Goal: Task Accomplishment & Management: Complete application form

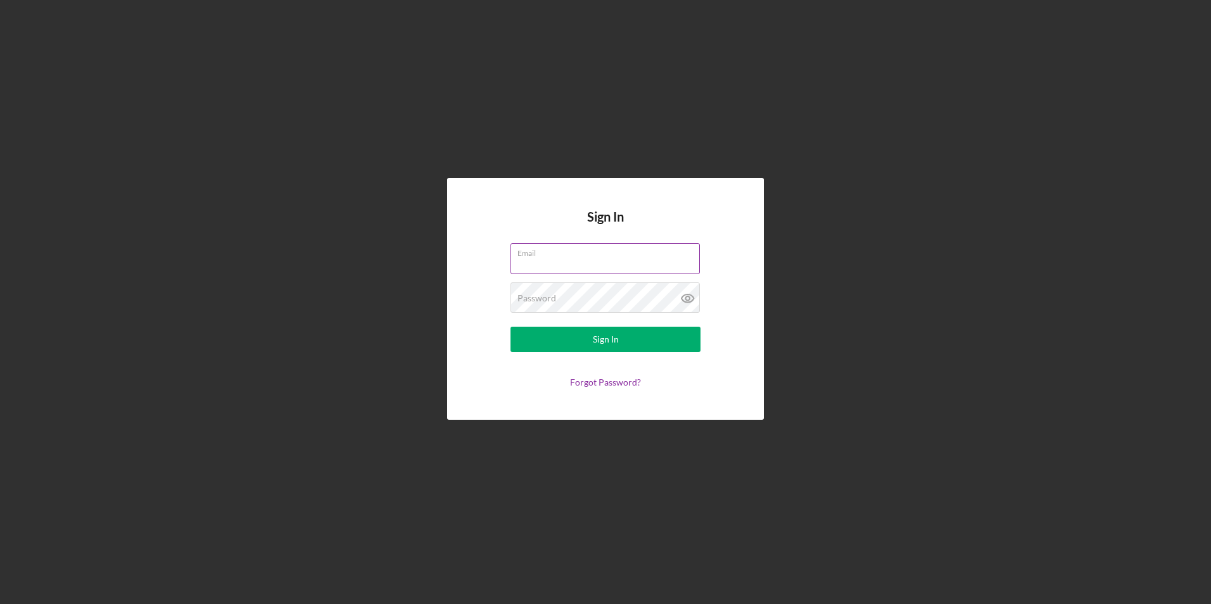
click at [614, 256] on div "Email" at bounding box center [606, 259] width 190 height 32
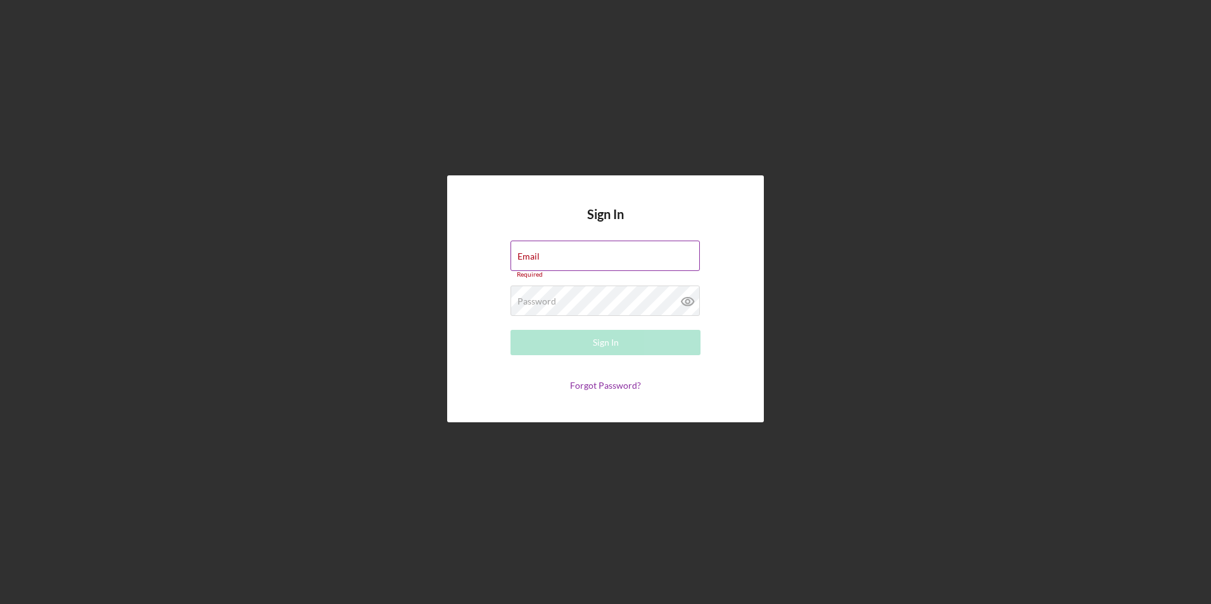
click at [567, 264] on input "Email" at bounding box center [605, 256] width 189 height 30
type input "[EMAIL_ADDRESS][DOMAIN_NAME]"
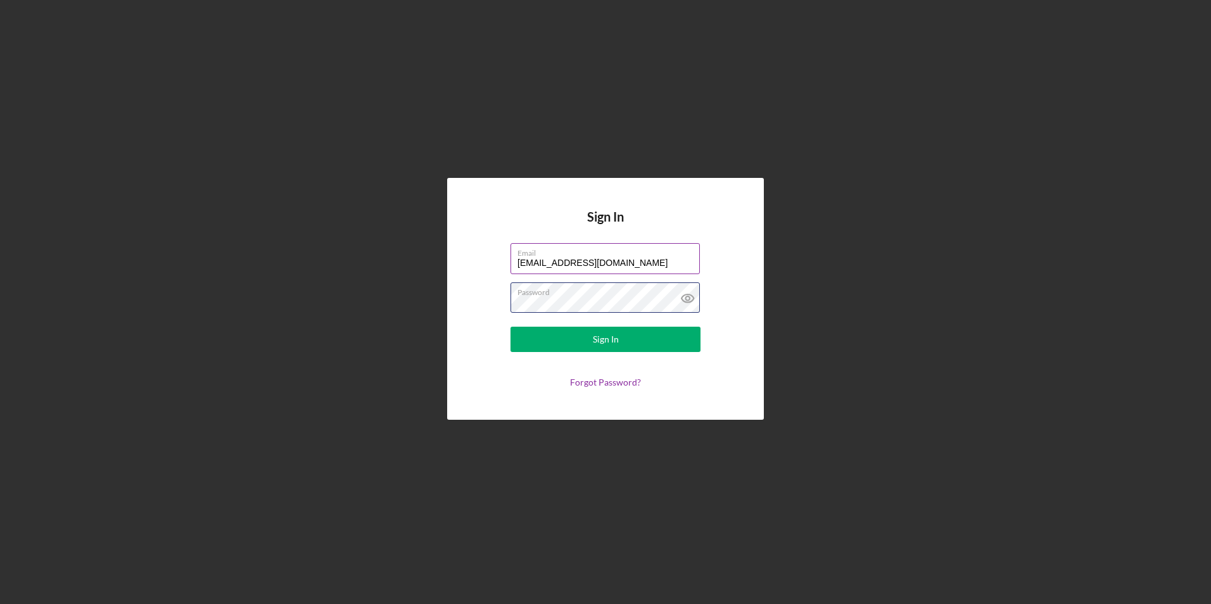
click at [511, 327] on button "Sign In" at bounding box center [606, 339] width 190 height 25
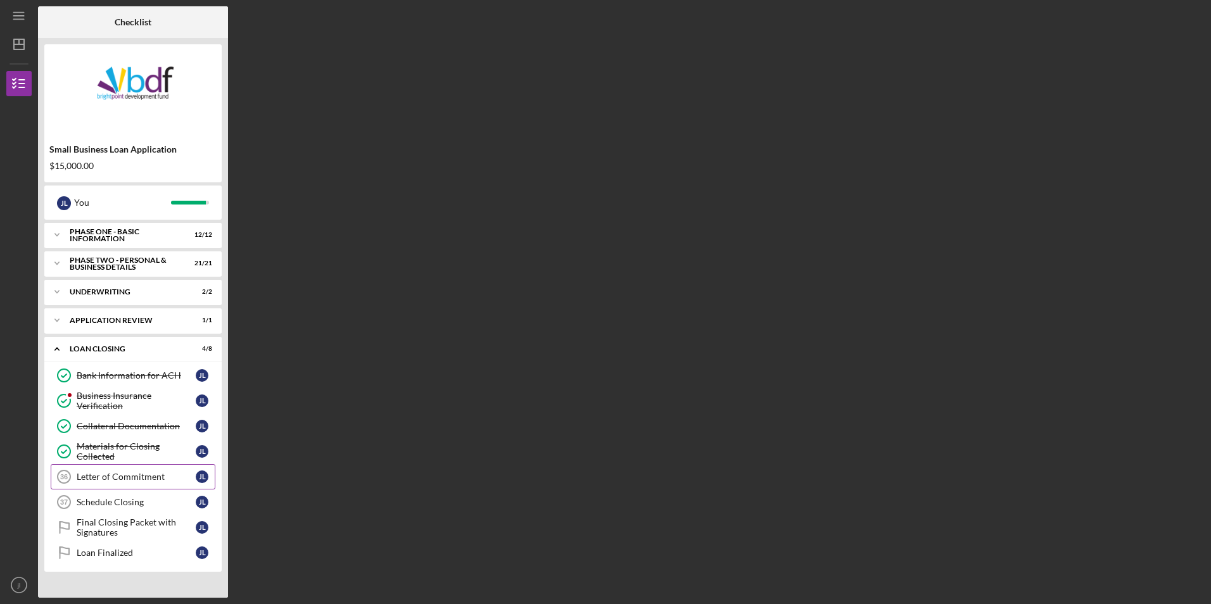
click at [141, 475] on div "Letter of Commitment" at bounding box center [136, 477] width 119 height 10
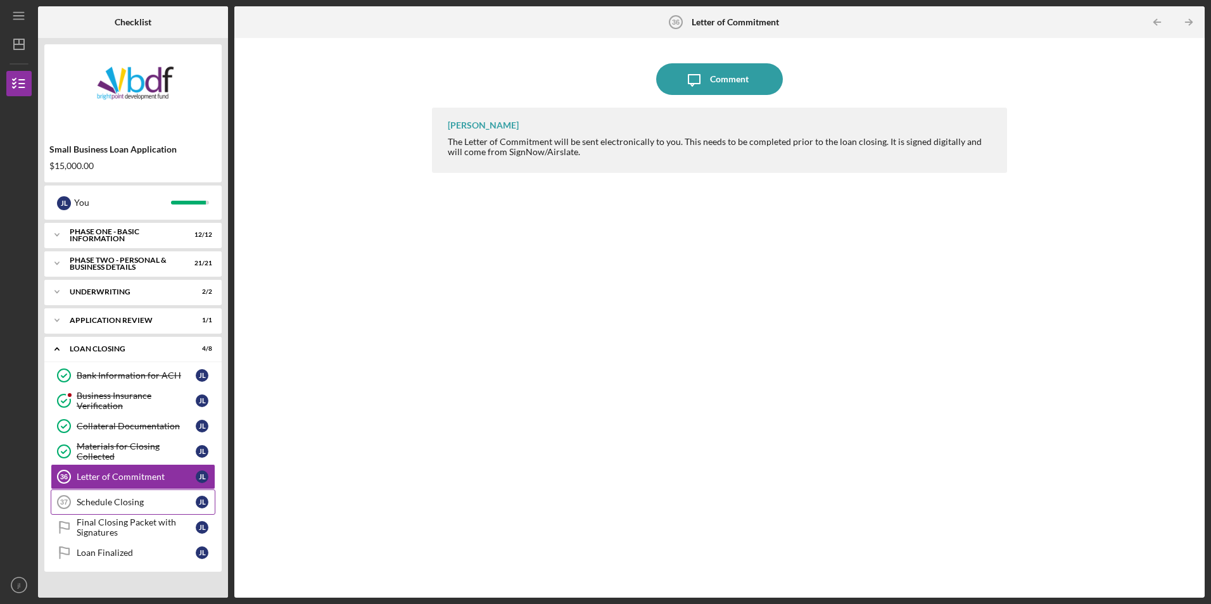
click at [146, 499] on div "Schedule Closing" at bounding box center [136, 502] width 119 height 10
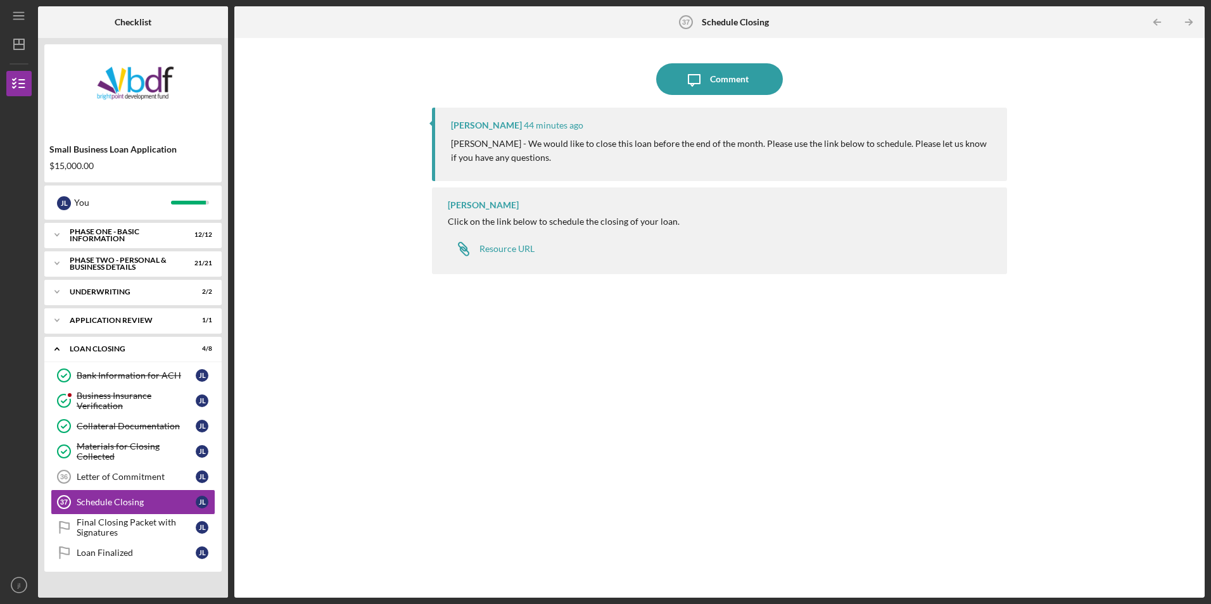
click at [0, 604] on nordpass-portal at bounding box center [0, 604] width 0 height 0
click at [514, 246] on div "Resource URL" at bounding box center [506, 249] width 55 height 10
click at [717, 94] on div "Comment" at bounding box center [729, 79] width 39 height 32
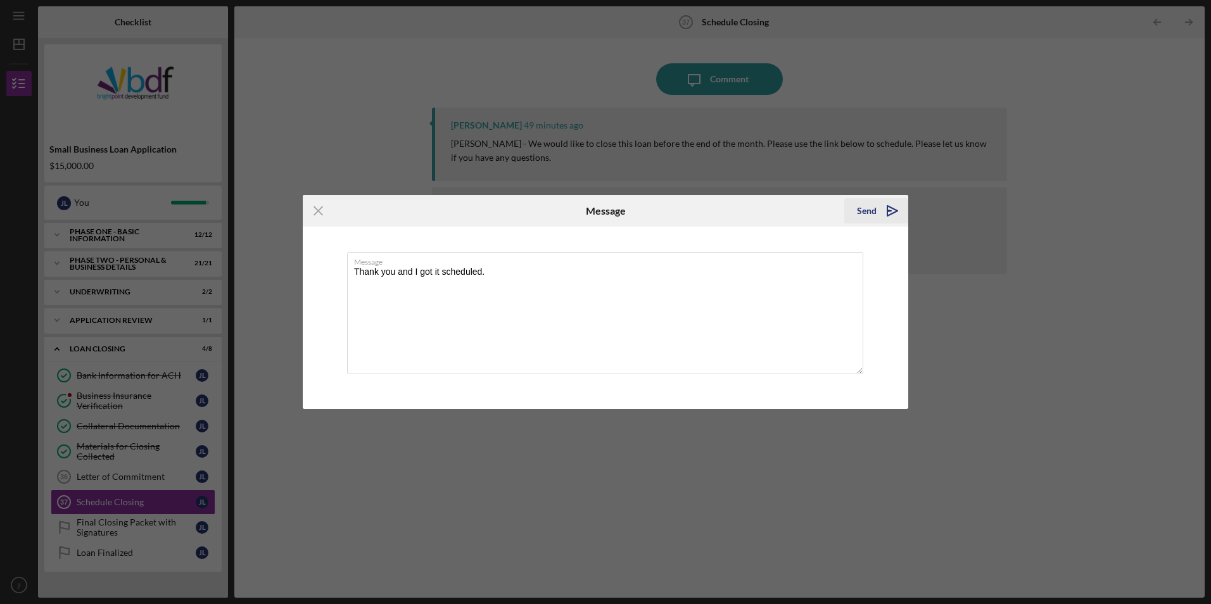
type textarea "Thank you and I got it scheduled."
click at [867, 210] on div "Send" at bounding box center [867, 210] width 20 height 25
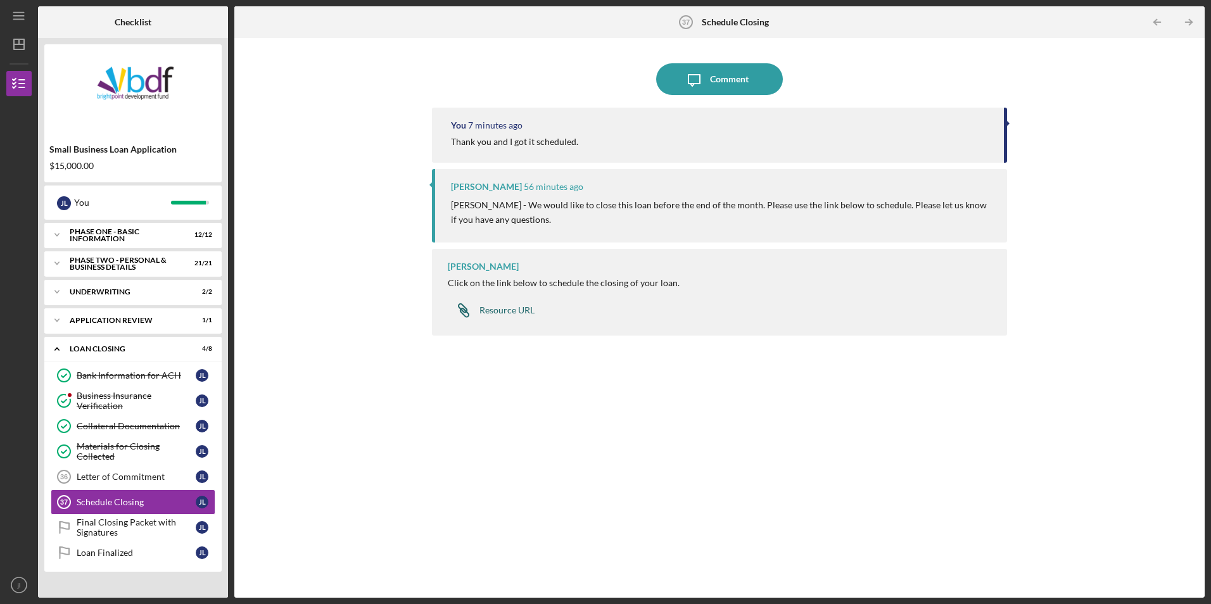
click at [527, 314] on div "Resource URL" at bounding box center [506, 310] width 55 height 10
click at [115, 521] on div "Final Closing Packet with Signatures" at bounding box center [136, 527] width 119 height 20
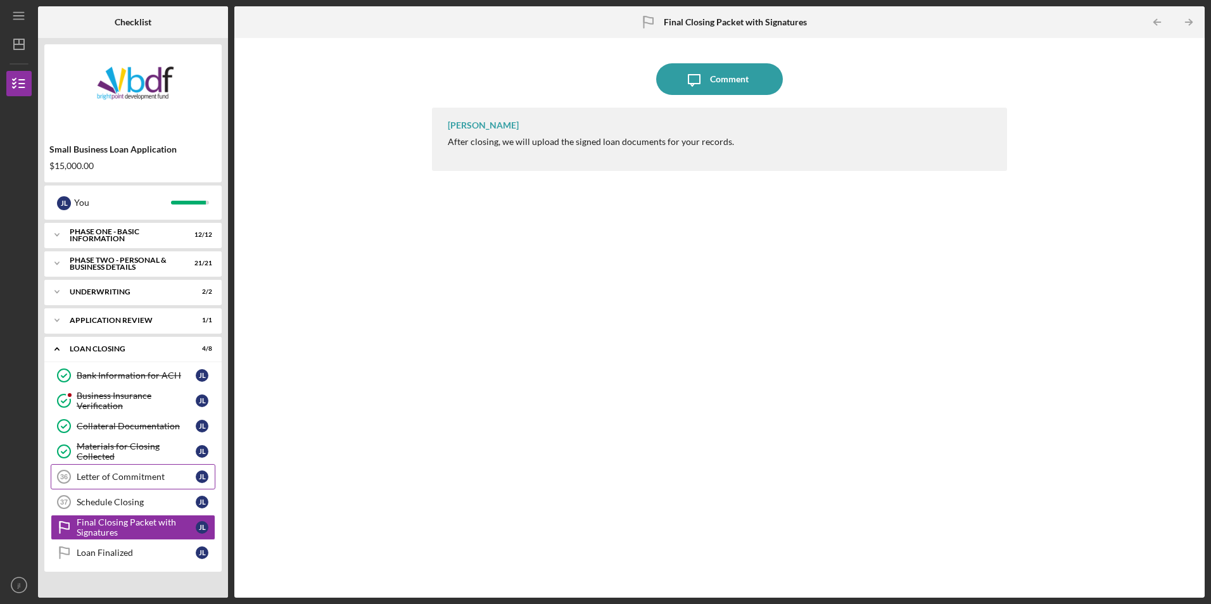
click at [125, 481] on div "Letter of Commitment" at bounding box center [136, 477] width 119 height 10
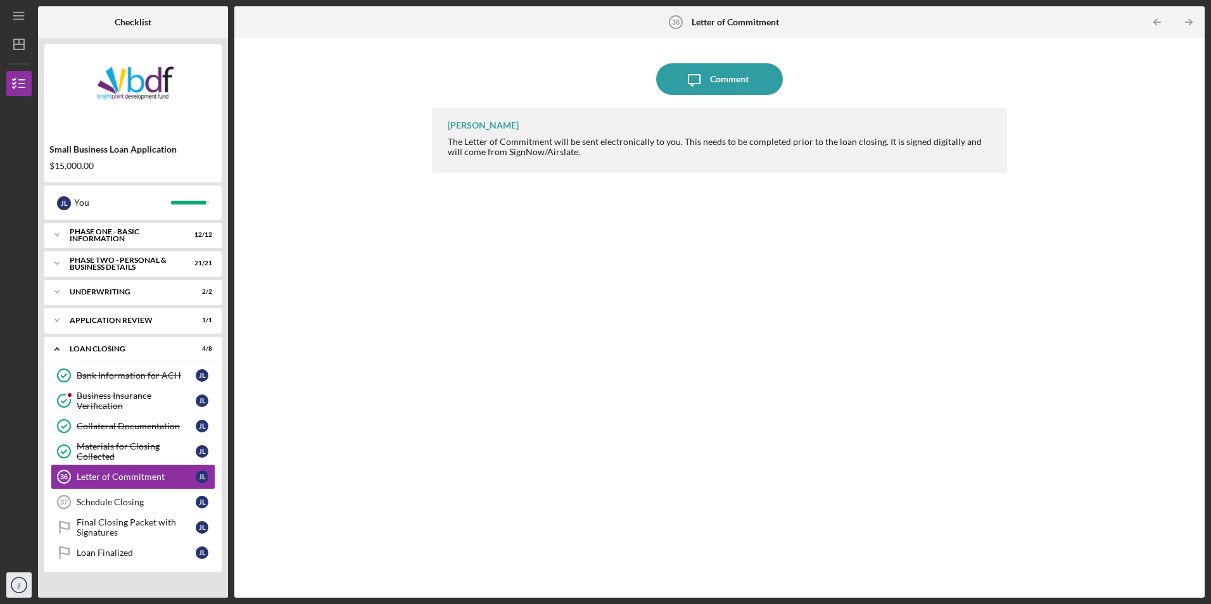
click at [23, 592] on circle "button" at bounding box center [18, 585] width 15 height 15
click at [32, 552] on link "Logout" at bounding box center [76, 555] width 139 height 26
